Goal: Connect with others: Connect with others

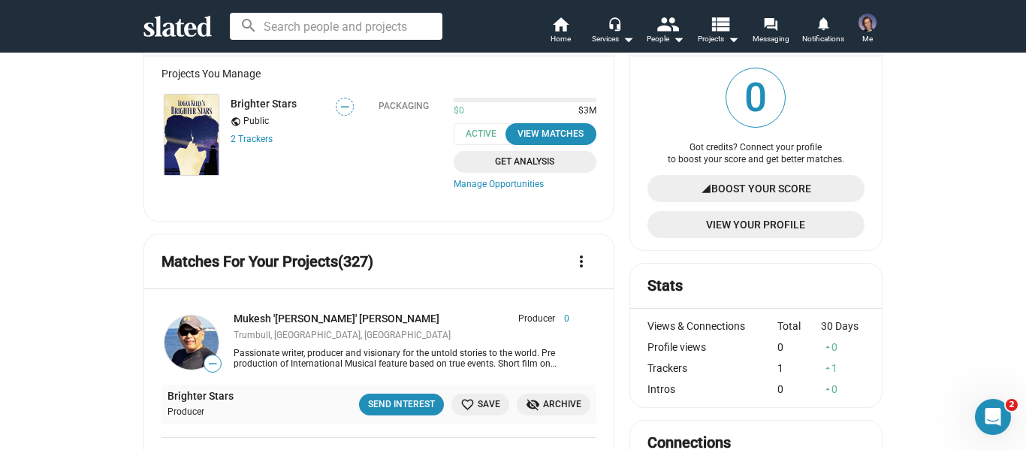
click at [384, 321] on div "Mukesh '[PERSON_NAME]' [PERSON_NAME]" at bounding box center [345, 319] width 224 height 14
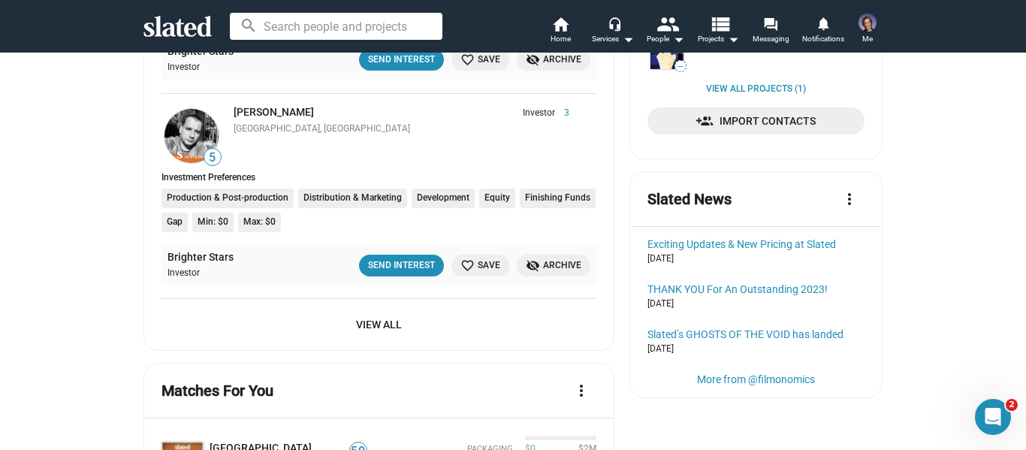
click at [385, 324] on span "View All" at bounding box center [378, 324] width 411 height 27
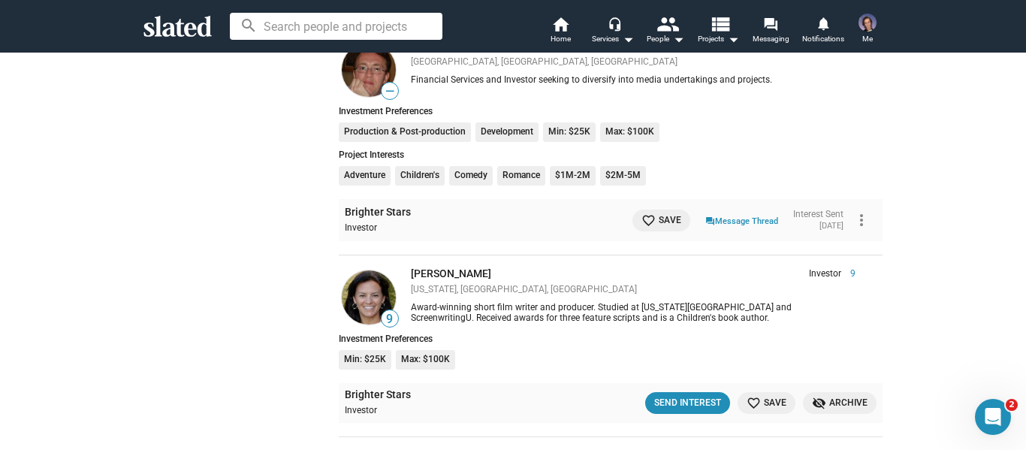
scroll to position [2778, 0]
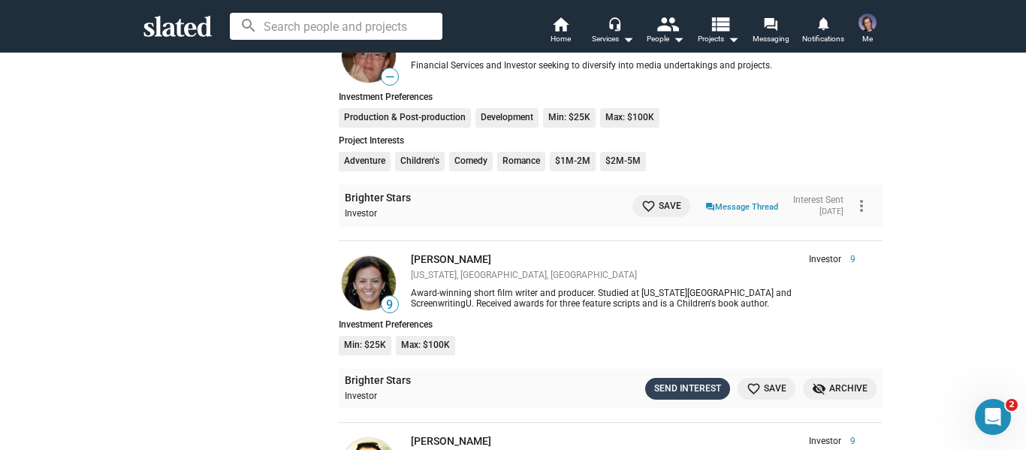
click at [673, 378] on button "Send Interest" at bounding box center [687, 389] width 85 height 22
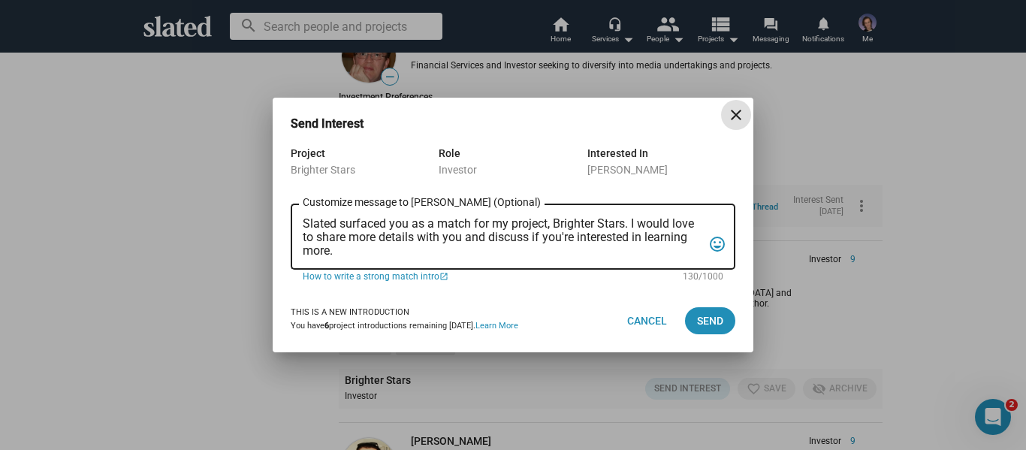
click at [354, 252] on textarea "Slated surfaced you as a match for my project, Brighter Stars. I would love to …" at bounding box center [502, 237] width 399 height 41
drag, startPoint x: 339, startPoint y: 249, endPoint x: 302, endPoint y: 218, distance: 48.5
click at [302, 218] on div "Slated surfaced you as a match for my project, Brighter Stars. I would love to …" at bounding box center [513, 235] width 444 height 68
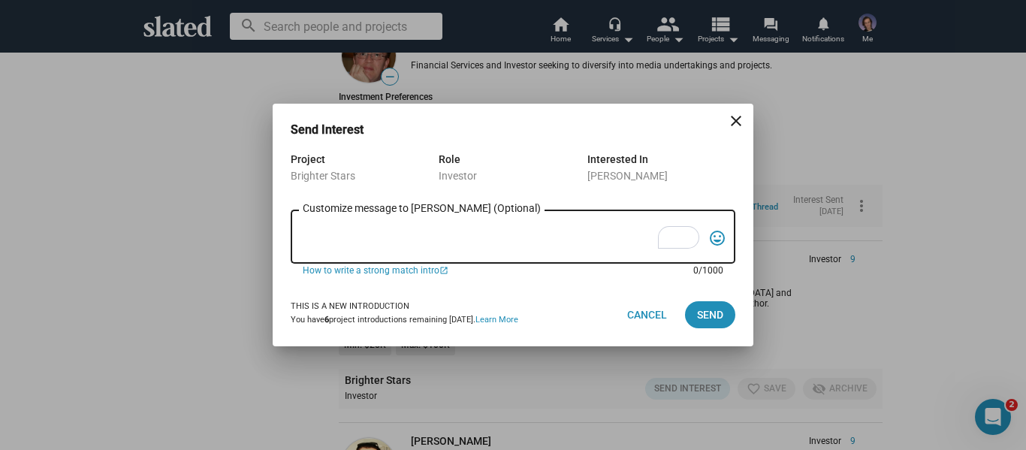
type textarea "H"
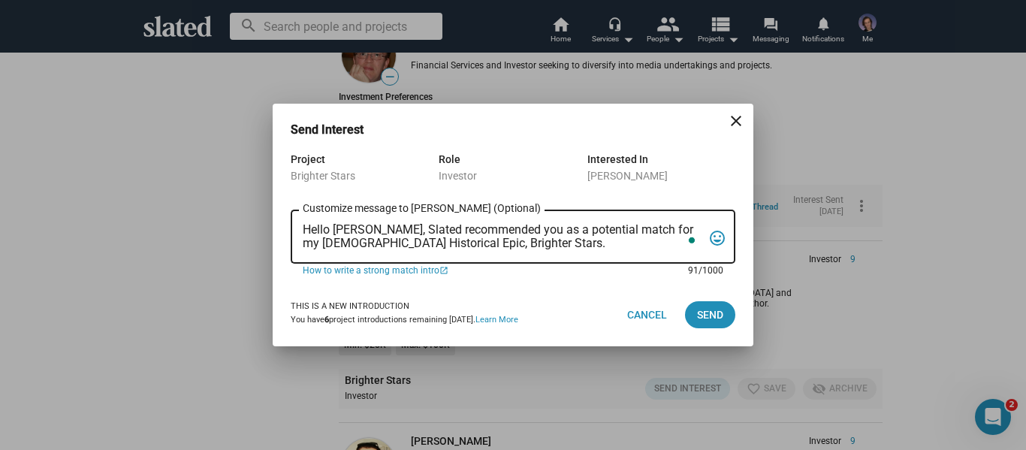
click at [411, 245] on textarea "Hello [PERSON_NAME], Slated recommended you as a potential match for my [DEMOGR…" at bounding box center [502, 237] width 399 height 29
drag, startPoint x: 435, startPoint y: 244, endPoint x: 297, endPoint y: 248, distance: 138.9
click at [297, 248] on div "Hello [PERSON_NAME], Slated recommended you as a potential match for my [DEMOGR…" at bounding box center [513, 235] width 444 height 56
click at [453, 244] on textarea "Hello [PERSON_NAME], Slated recommended you as a potential match for my Epic Ro…" at bounding box center [502, 237] width 399 height 29
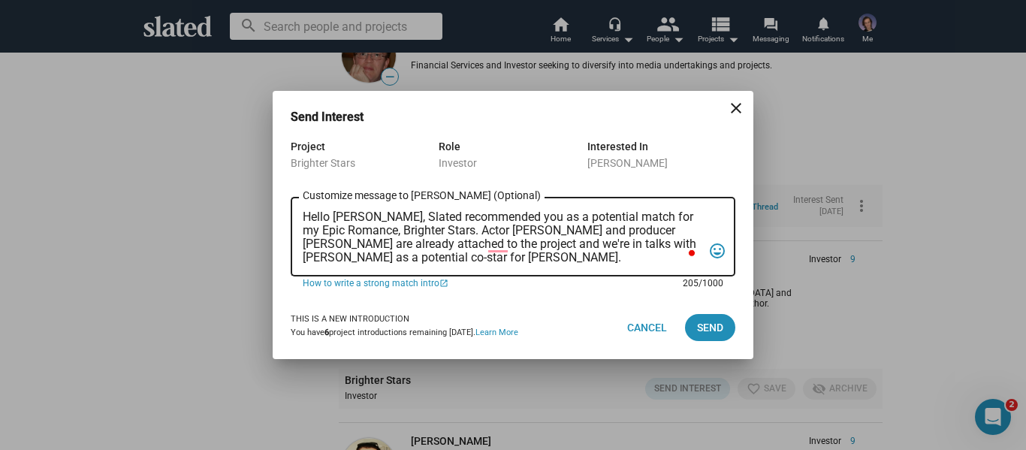
type textarea "Hello [PERSON_NAME], Slated recommended you as a potential match for my Epic Ro…"
drag, startPoint x: 501, startPoint y: 98, endPoint x: 482, endPoint y: 207, distance: 111.2
click at [489, 167] on mat-dialog-container "Send Interest close Project Brighter Stars Role Investor Interested In [PERSON_…" at bounding box center [513, 224] width 481 height 267
click at [460, 260] on textarea "Hello [PERSON_NAME], Slated recommended you as a potential match for my Epic Ro…" at bounding box center [502, 237] width 399 height 54
drag, startPoint x: 446, startPoint y: 261, endPoint x: 267, endPoint y: 191, distance: 192.3
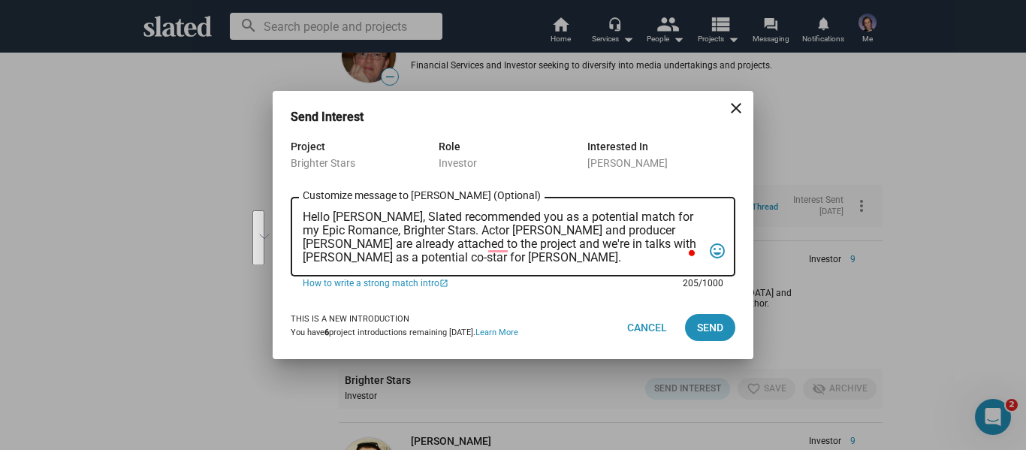
click at [268, 193] on div "Send Interest close Project Brighter Stars Role Investor Interested In [PERSON_…" at bounding box center [513, 225] width 1026 height 450
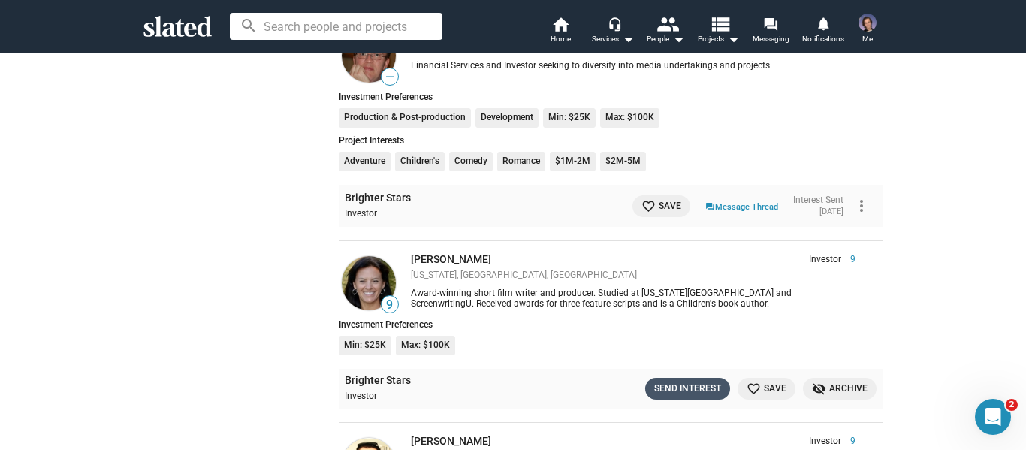
click at [678, 387] on div "Send Interest" at bounding box center [687, 389] width 67 height 16
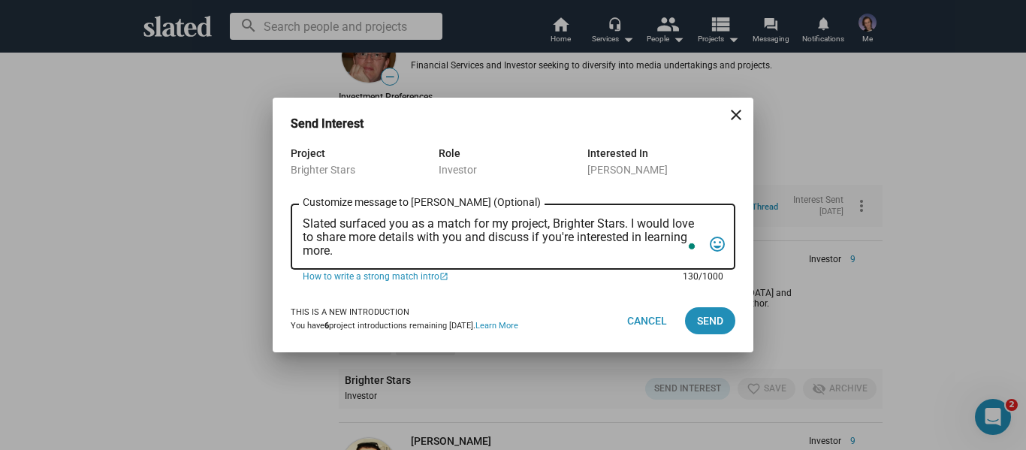
drag, startPoint x: 377, startPoint y: 251, endPoint x: 232, endPoint y: 201, distance: 153.1
click at [232, 201] on div "Send Interest close Project Brighter Stars Role Investor Interested In [PERSON_…" at bounding box center [513, 225] width 1026 height 450
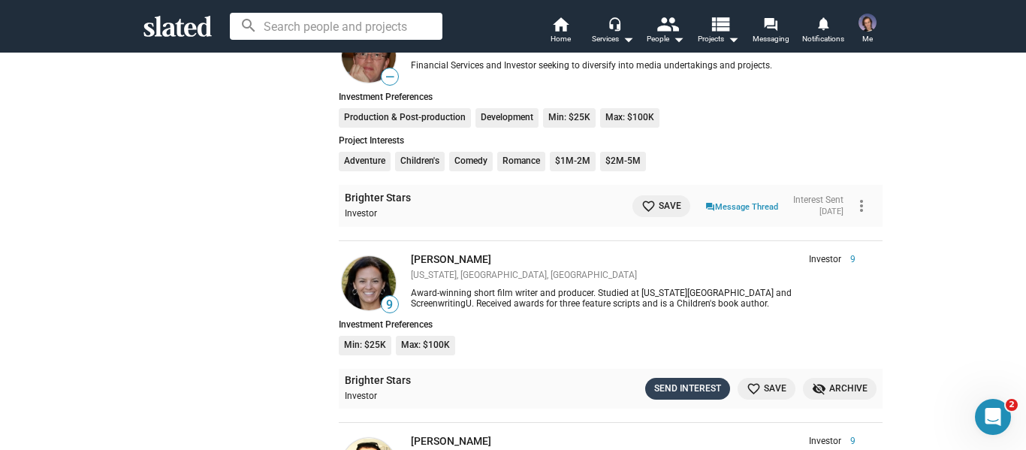
click at [676, 379] on button "Send Interest" at bounding box center [687, 389] width 85 height 22
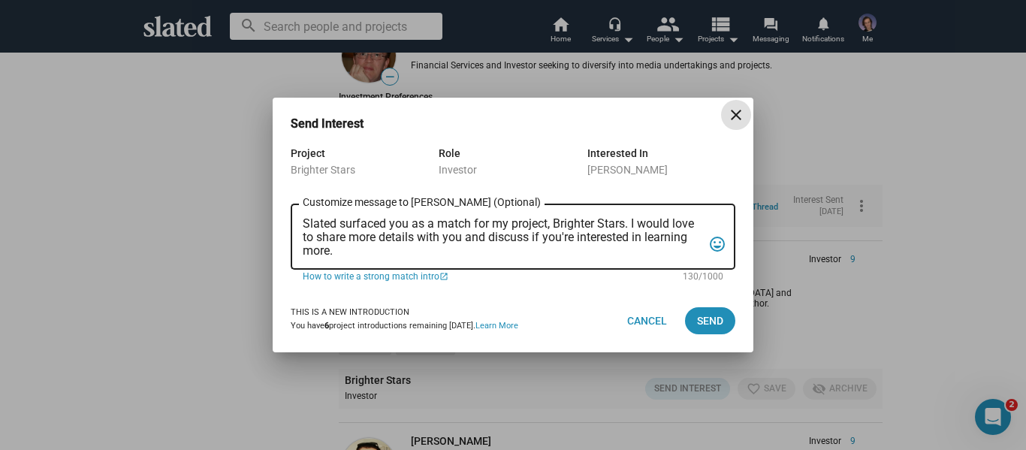
click at [331, 253] on textarea "Slated surfaced you as a match for my project, Brighter Stars. I would love to …" at bounding box center [502, 237] width 399 height 41
click at [343, 253] on textarea "Slated surfaced you as a match for my project, Brighter Stars. I would love to …" at bounding box center [502, 237] width 399 height 41
drag, startPoint x: 338, startPoint y: 248, endPoint x: 315, endPoint y: 223, distance: 33.5
click at [315, 223] on textarea "Slated surfaced you as a match for my project, Brighter Stars. I would love to …" at bounding box center [502, 237] width 399 height 41
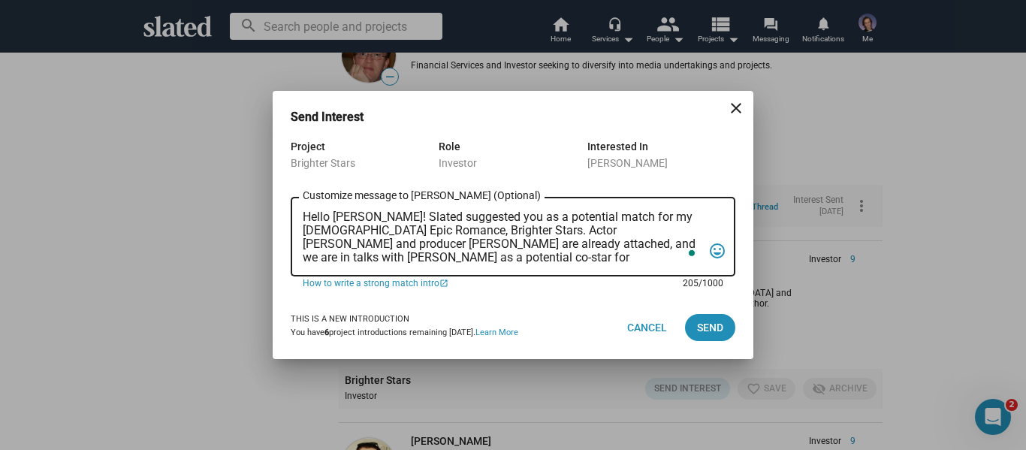
click at [522, 258] on textarea "Hello [PERSON_NAME]! Slated suggested you as a potential match for my [DEMOGRAP…" at bounding box center [502, 237] width 399 height 54
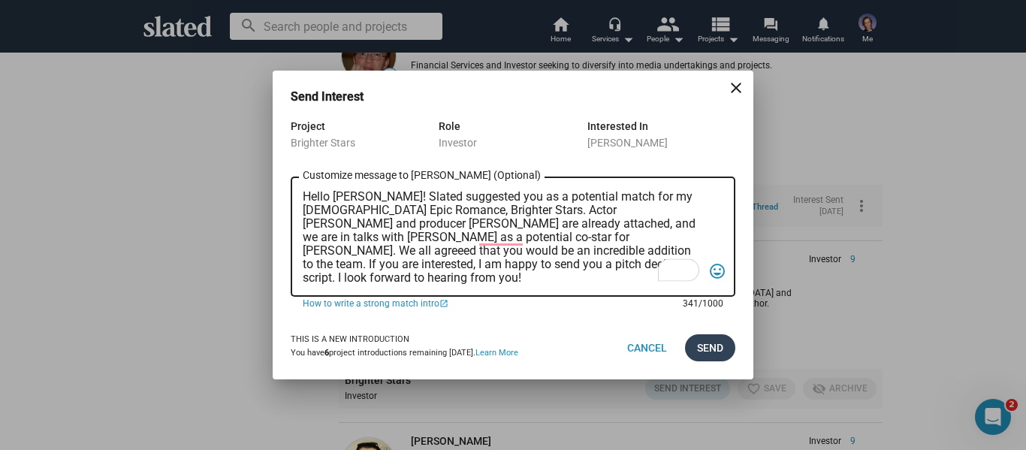
type textarea "Hello [PERSON_NAME]! Slated suggested you as a potential match for my [DEMOGRAP…"
click at [704, 353] on span "Send" at bounding box center [710, 347] width 26 height 27
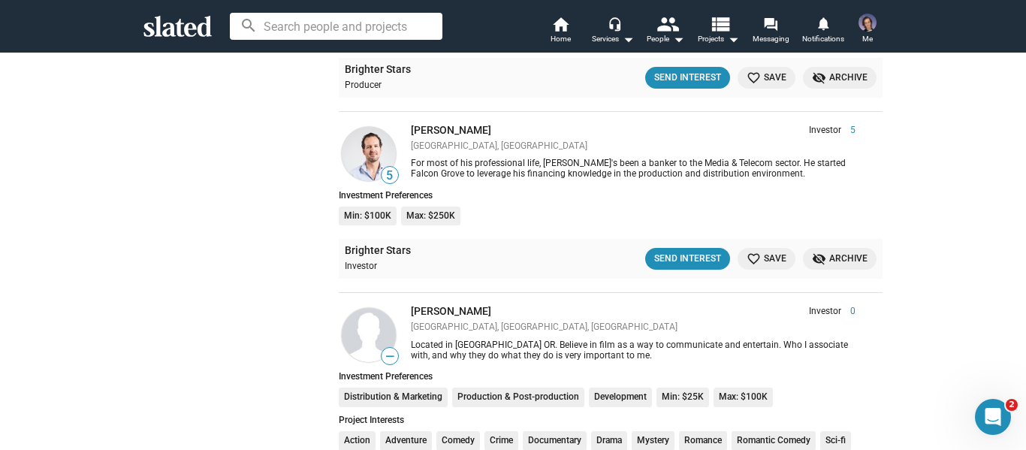
scroll to position [3679, 0]
